Goal: Task Accomplishment & Management: Complete application form

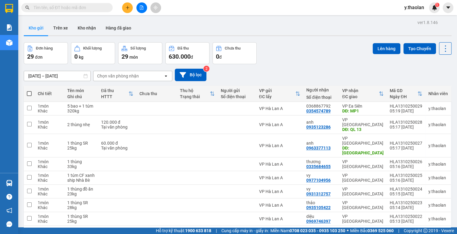
click at [143, 14] on div "Kết quả tìm kiếm ( 0 ) Bộ lọc No Data y.thaolan 1" at bounding box center [228, 7] width 457 height 15
click at [129, 5] on icon "plus" at bounding box center [127, 7] width 4 height 4
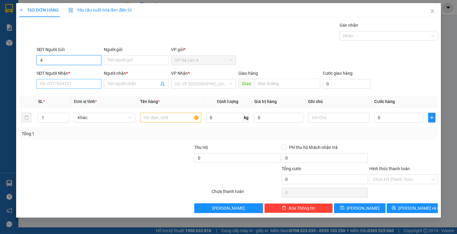
type input "4"
click at [79, 81] on input "SĐT Người Nhận *" at bounding box center [69, 84] width 65 height 10
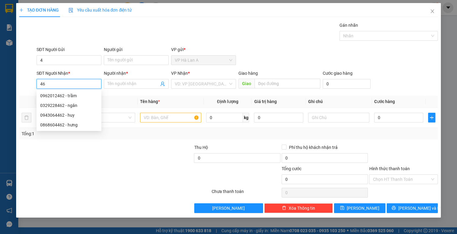
type input "4"
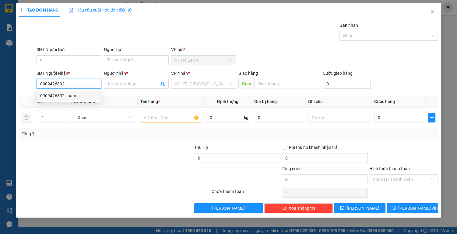
type input "0909426892"
click at [81, 90] on div "0909426892 0909426892 - nam" at bounding box center [69, 96] width 65 height 12
click at [79, 95] on div "Transit Pickup Surcharge Ids Transit Deliver Surcharge Ids Transit Deliver Surc…" at bounding box center [228, 117] width 419 height 191
drag, startPoint x: 85, startPoint y: 79, endPoint x: 74, endPoint y: 94, distance: 18.2
click at [85, 79] on input "0909426892" at bounding box center [69, 84] width 65 height 10
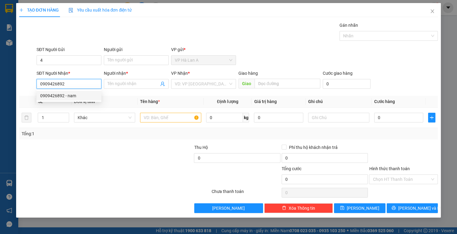
drag, startPoint x: 75, startPoint y: 98, endPoint x: 95, endPoint y: 106, distance: 21.0
click at [75, 98] on div "0909426892 - nam" at bounding box center [69, 96] width 58 height 7
type input "nam"
click at [173, 114] on input "text" at bounding box center [170, 118] width 61 height 10
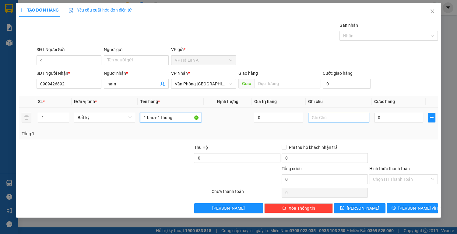
type input "1 bao+ 1 thùng"
click at [344, 120] on input "text" at bounding box center [338, 118] width 61 height 10
type input "77 kg"
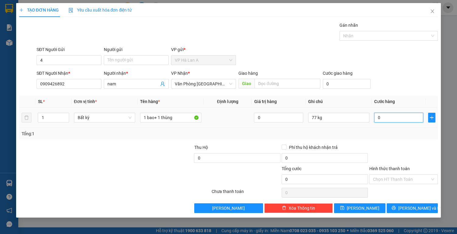
click at [391, 121] on input "0" at bounding box center [398, 118] width 49 height 10
type input "1"
type input "19"
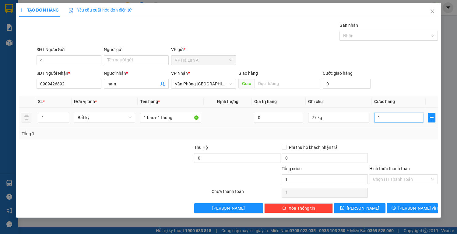
type input "19"
type input "190"
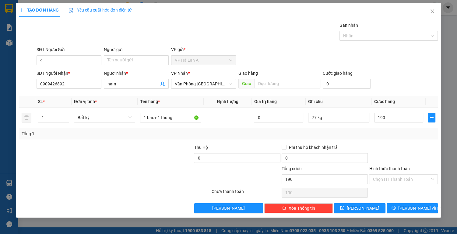
type input "190.000"
click at [398, 185] on div "Hình thức thanh toán Chọn HT Thanh Toán" at bounding box center [403, 176] width 69 height 21
drag, startPoint x: 401, startPoint y: 179, endPoint x: 392, endPoint y: 194, distance: 17.3
click at [400, 182] on input "Hình thức thanh toán" at bounding box center [401, 179] width 57 height 9
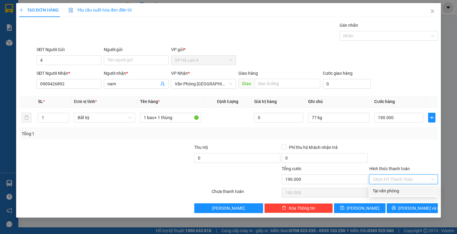
click at [392, 194] on div "Tại văn phòng" at bounding box center [403, 191] width 69 height 10
type input "0"
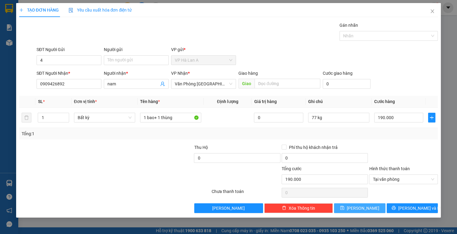
click at [362, 208] on span "Lưu" at bounding box center [363, 208] width 33 height 7
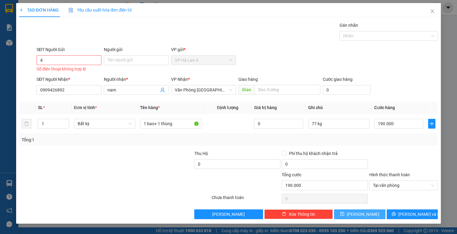
click at [363, 214] on span "Lưu" at bounding box center [363, 214] width 33 height 7
click at [52, 57] on input "4" at bounding box center [69, 60] width 65 height 10
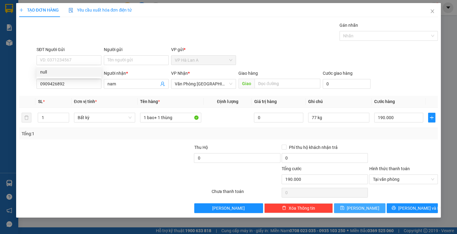
click at [344, 208] on icon "save" at bounding box center [342, 208] width 4 height 4
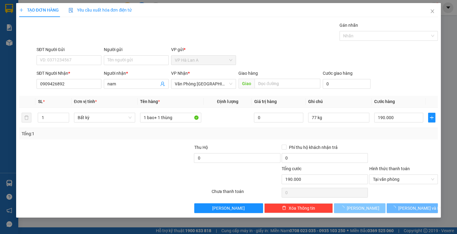
type input "0"
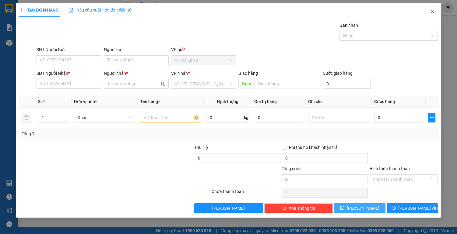
click at [435, 11] on icon "close" at bounding box center [432, 11] width 5 height 5
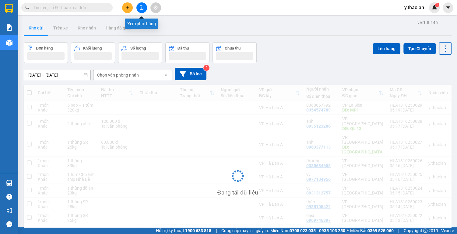
click at [141, 7] on icon "file-add" at bounding box center [141, 7] width 4 height 4
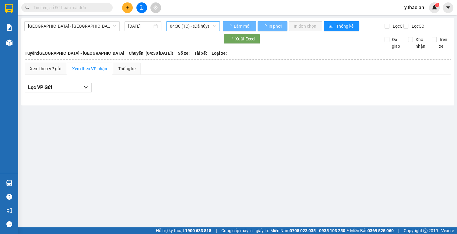
click at [187, 29] on span "04:30 (TC) - (Đã hủy)" at bounding box center [193, 26] width 46 height 9
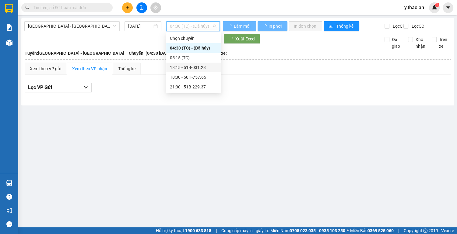
click at [207, 68] on div "18:15 - 51B-031.23" at bounding box center [193, 67] width 47 height 7
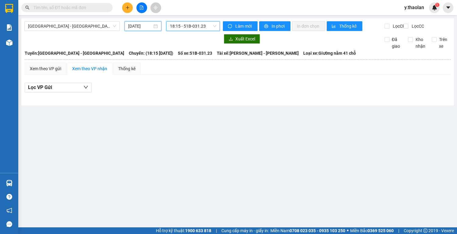
click at [139, 25] on input "13/10/2025" at bounding box center [140, 26] width 24 height 7
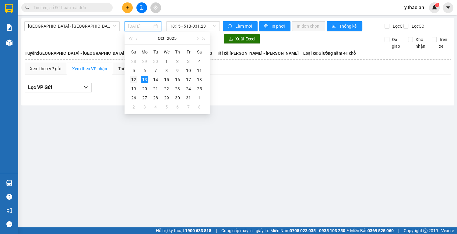
click at [134, 78] on div "12" at bounding box center [133, 79] width 7 height 7
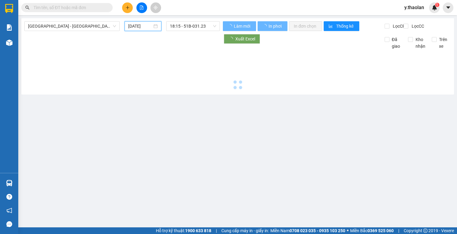
type input "12/10/2025"
